Goal: Navigation & Orientation: Go to known website

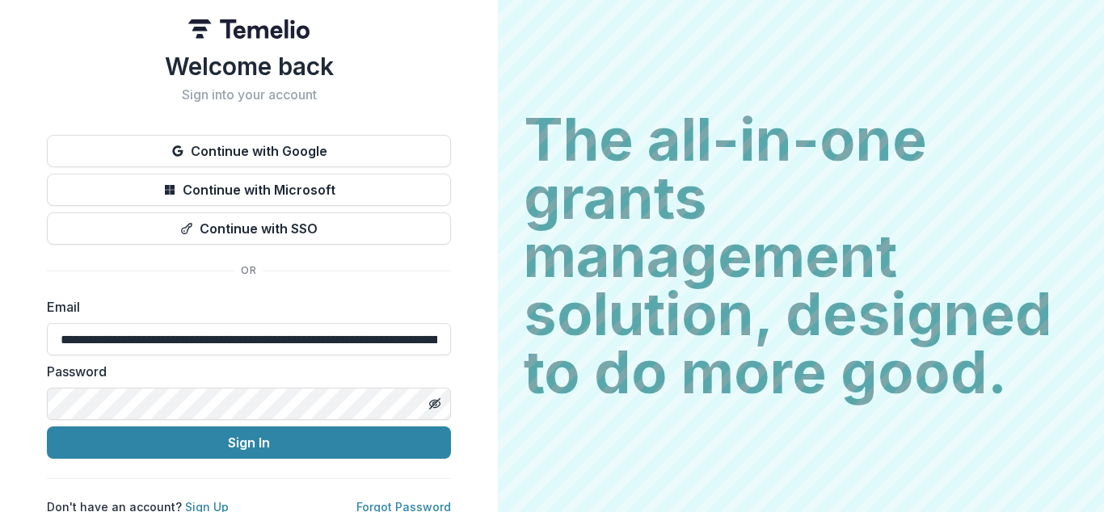
click at [244, 339] on input "**********" at bounding box center [249, 339] width 404 height 32
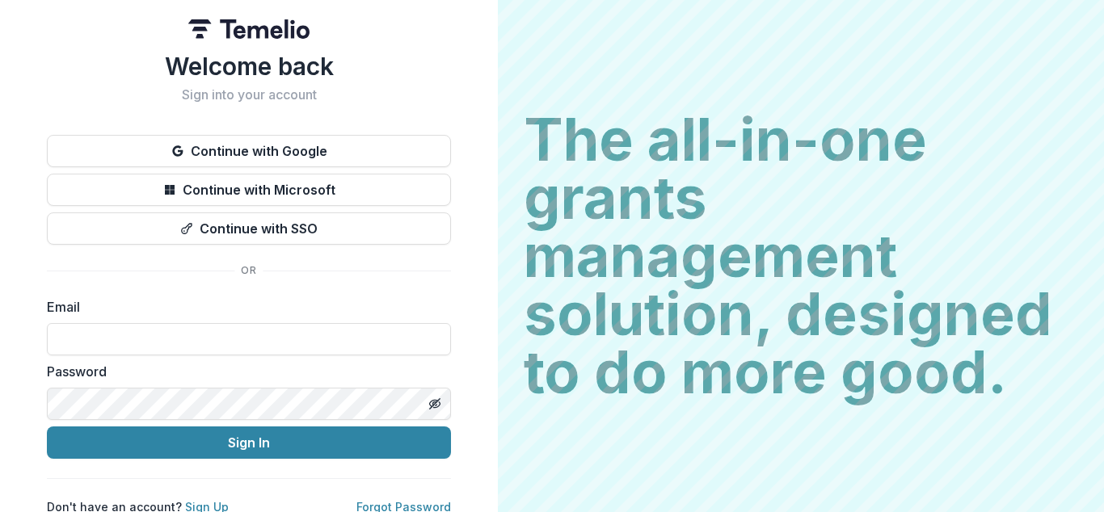
scroll to position [0, 756]
